Goal: Information Seeking & Learning: Understand process/instructions

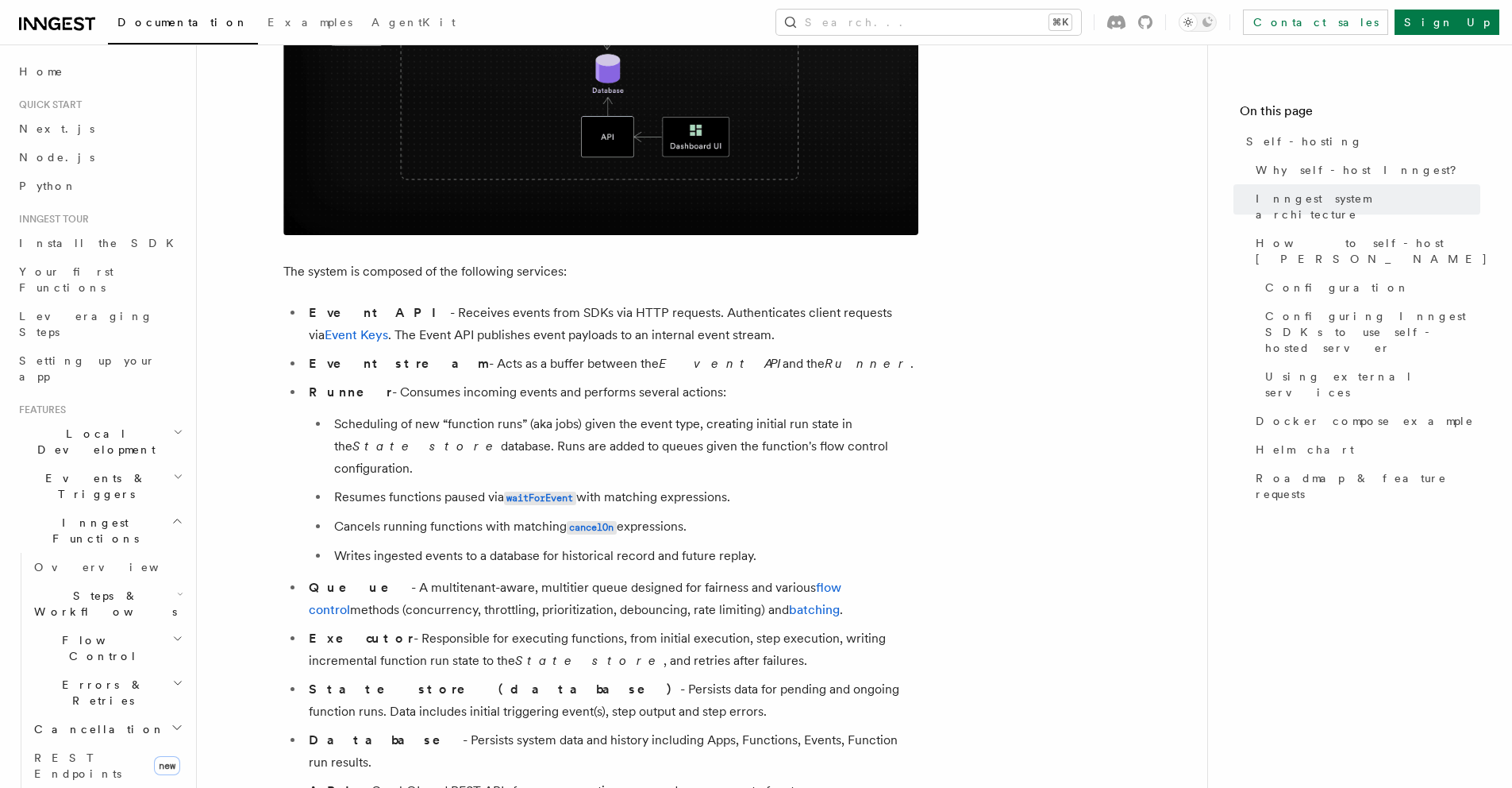
scroll to position [739, 0]
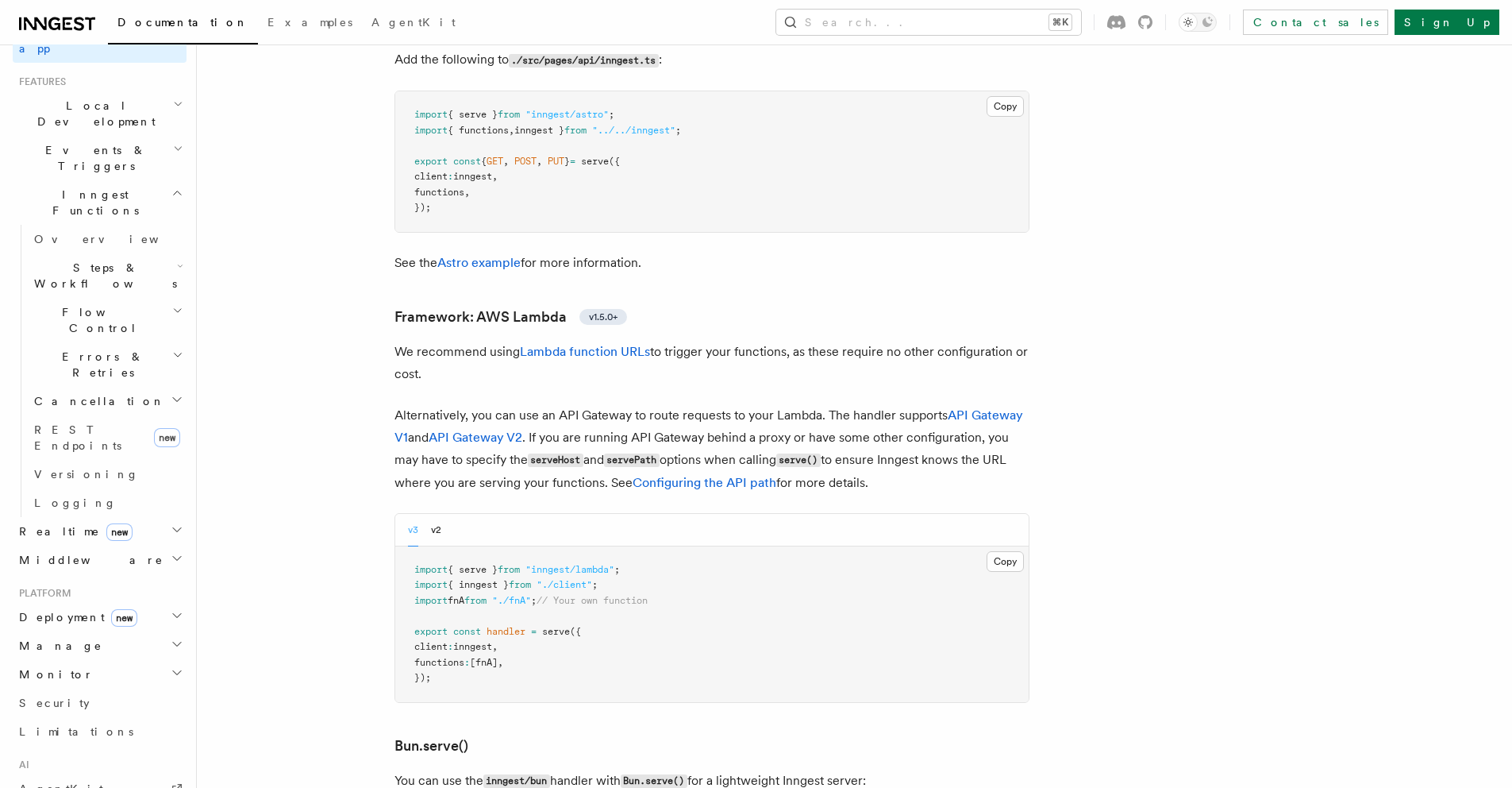
scroll to position [333, 0]
click at [117, 598] on h2 "Deployment new" at bounding box center [100, 611] width 174 height 29
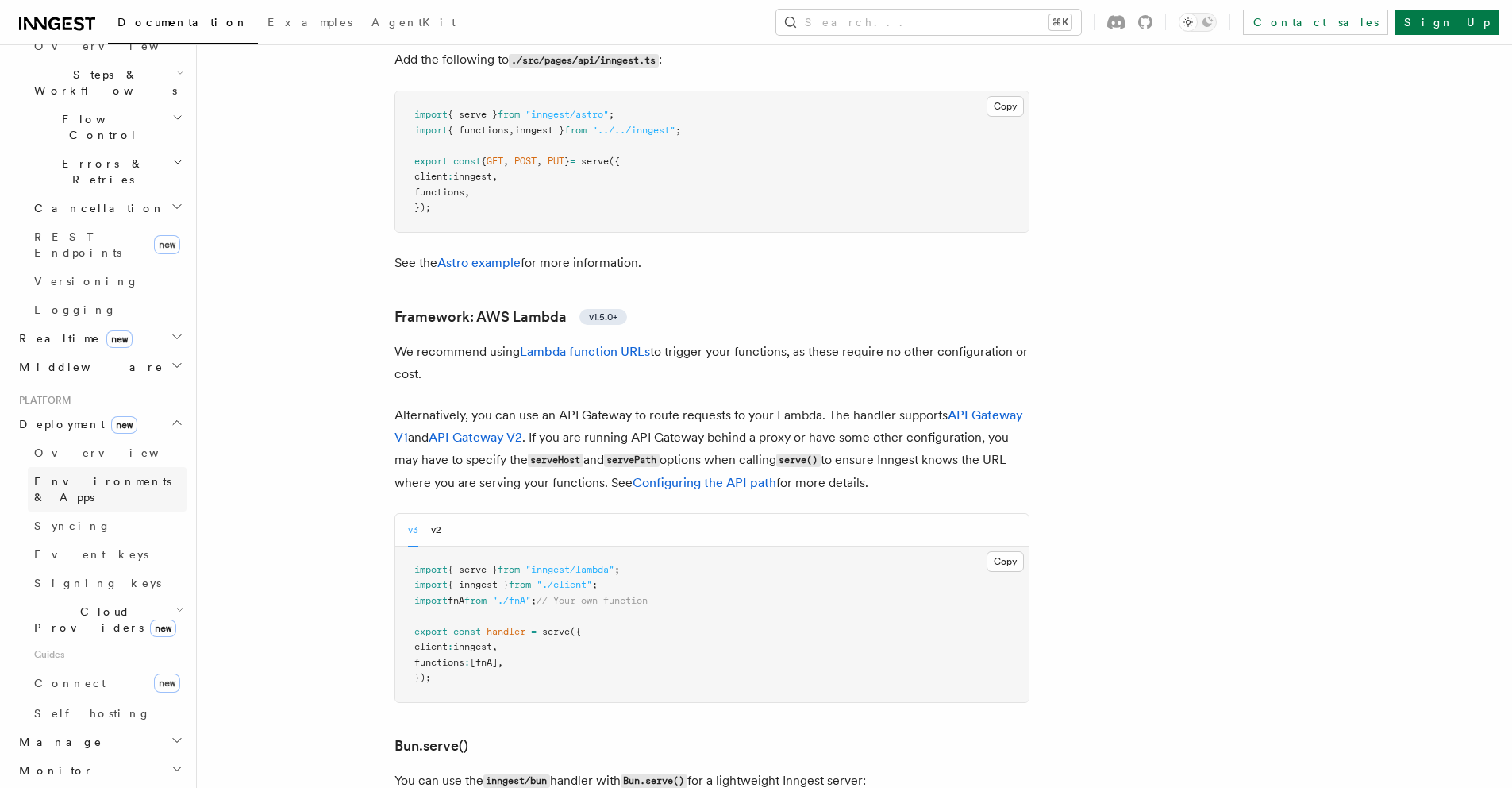
scroll to position [534, 0]
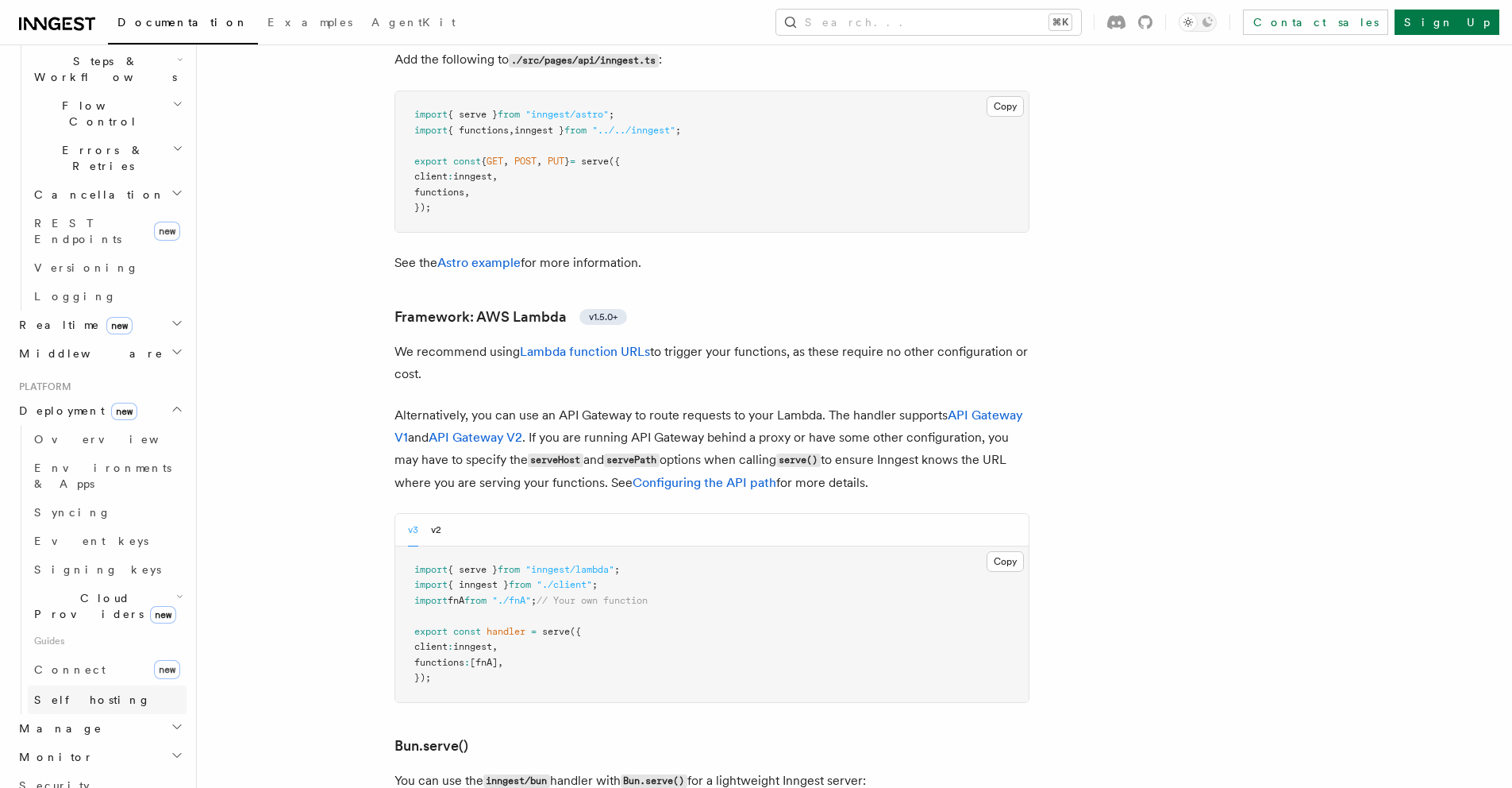
click at [111, 685] on link "Self hosting" at bounding box center [107, 699] width 159 height 29
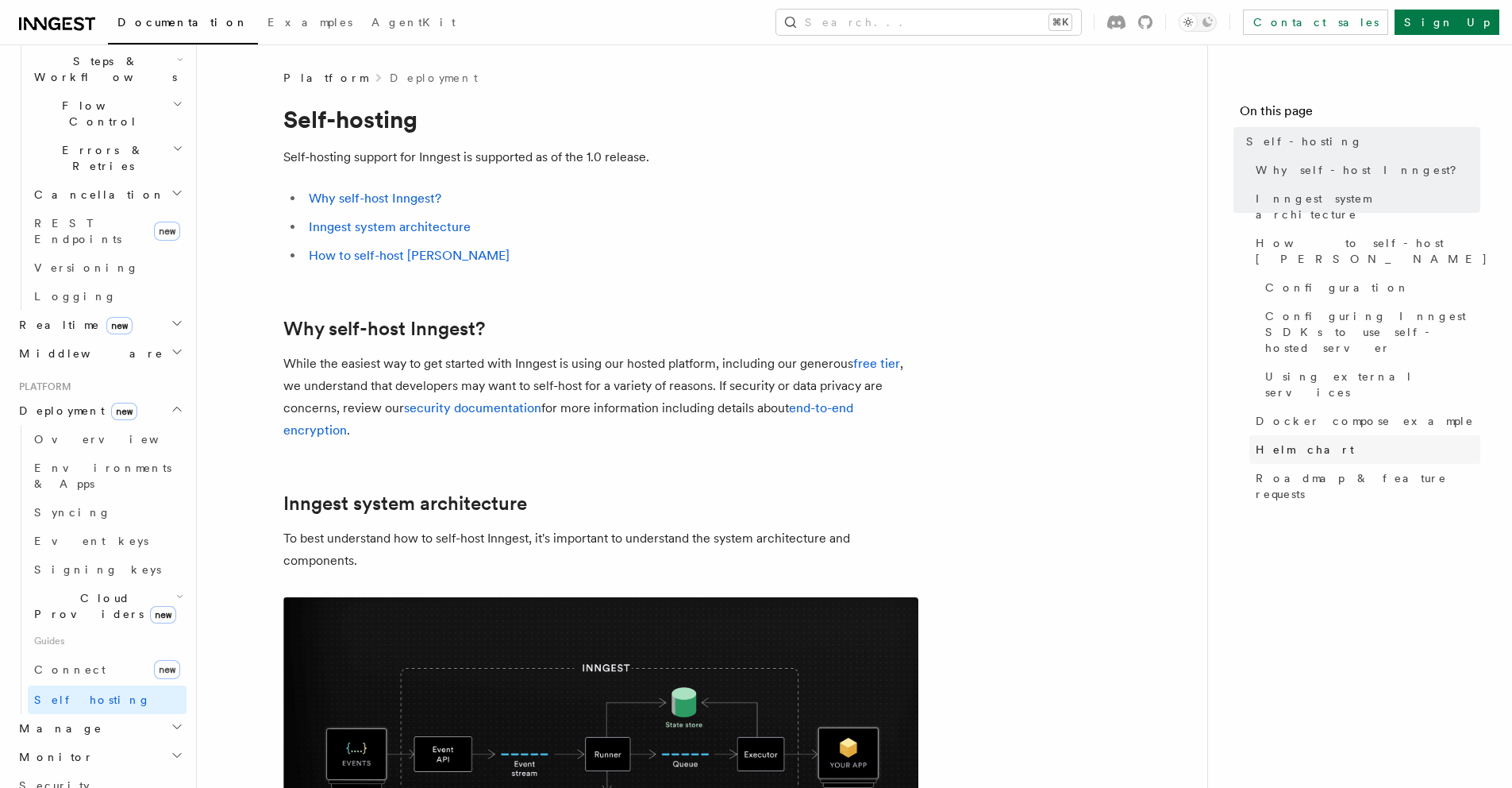
click at [1335, 435] on link "Helm chart" at bounding box center [1365, 449] width 231 height 29
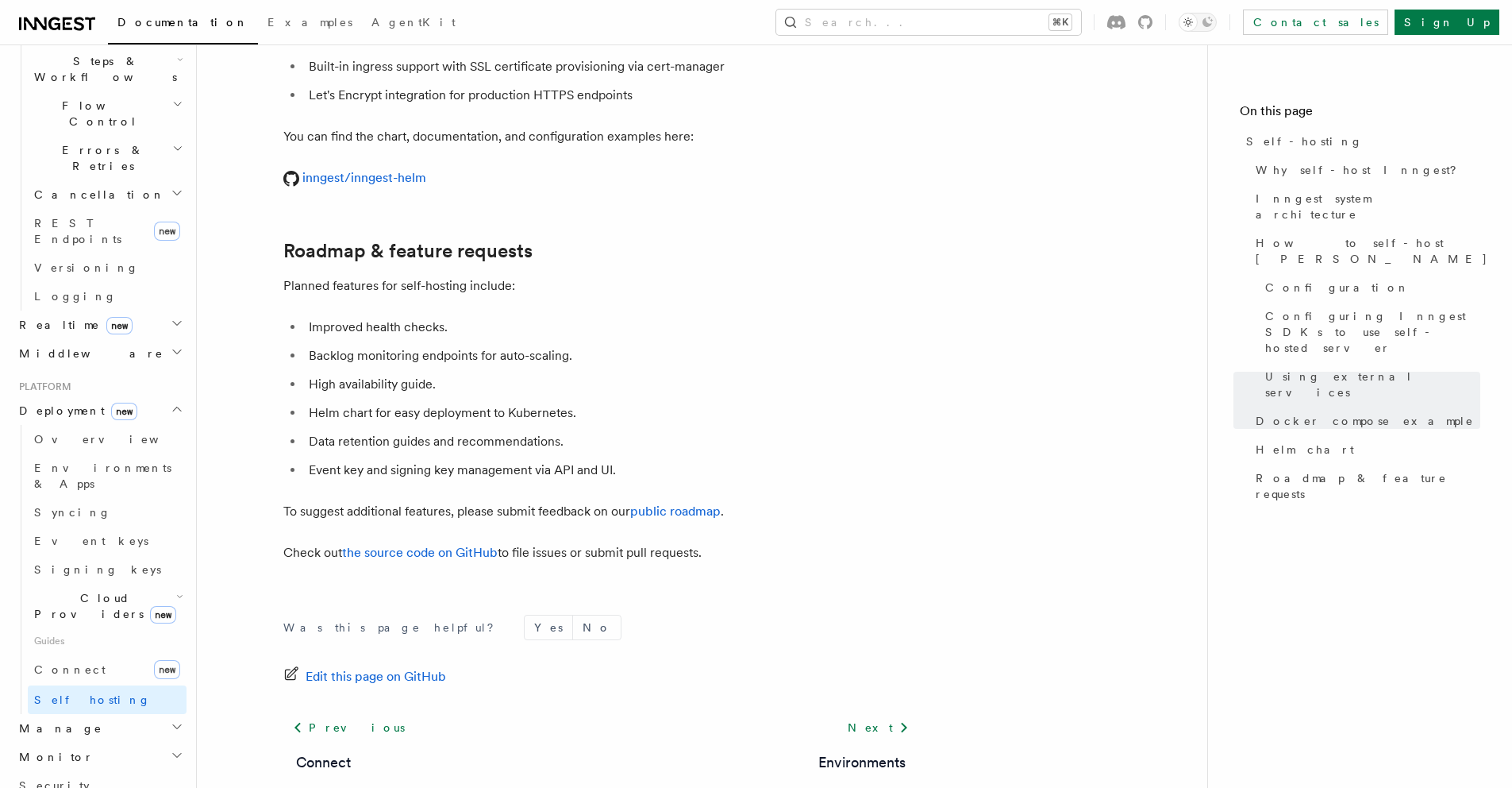
scroll to position [5980, 0]
click at [396, 169] on link "inngest/inngest-helm" at bounding box center [355, 176] width 143 height 15
